Goal: Navigation & Orientation: Understand site structure

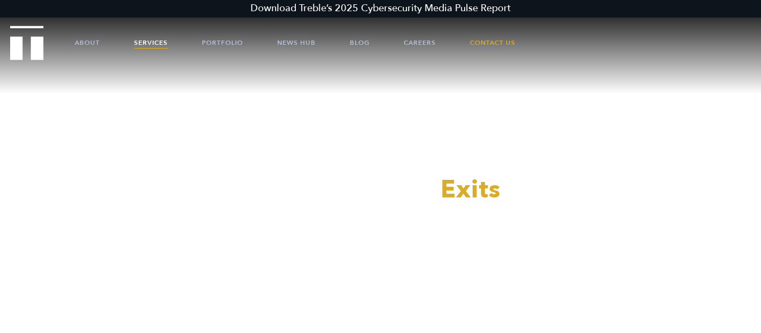
click at [153, 44] on link "Services" at bounding box center [151, 43] width 34 height 32
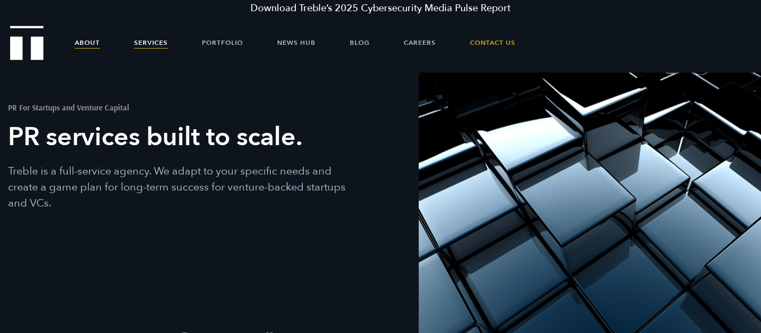
click at [88, 40] on link "About" at bounding box center [87, 43] width 25 height 32
